Goal: Transaction & Acquisition: Book appointment/travel/reservation

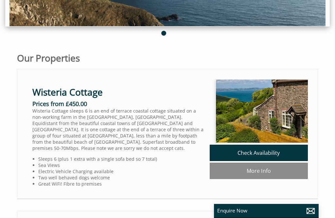
scroll to position [138, 0]
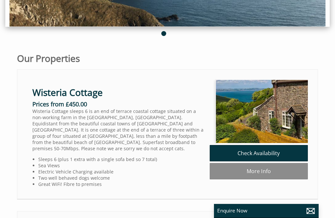
click at [55, 95] on link "Wisteria Cottage" at bounding box center [67, 92] width 70 height 12
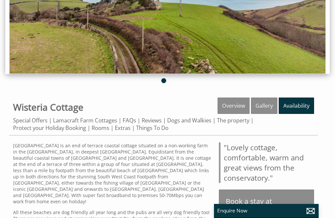
scroll to position [91, 0]
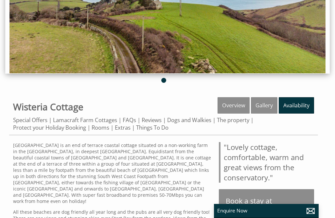
click at [261, 107] on link "Gallery" at bounding box center [264, 105] width 26 height 16
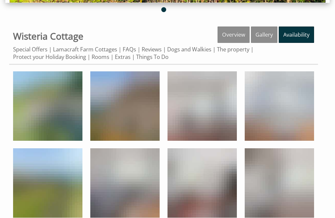
scroll to position [167, 0]
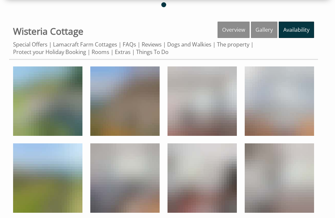
click at [41, 115] on img at bounding box center [47, 100] width 69 height 69
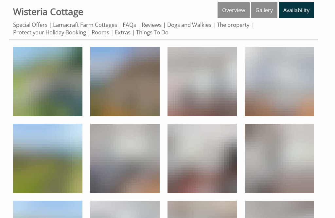
scroll to position [187, 0]
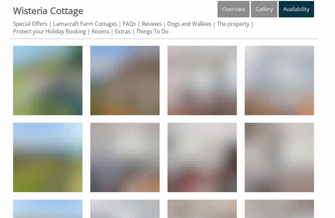
scroll to position [187, 0]
click at [110, 88] on img at bounding box center [124, 80] width 69 height 69
click at [197, 84] on img at bounding box center [201, 80] width 69 height 69
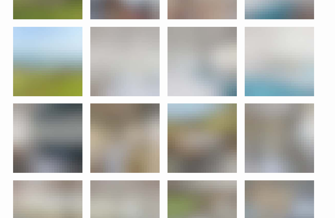
scroll to position [449, 0]
